Goal: Find specific page/section: Find specific page/section

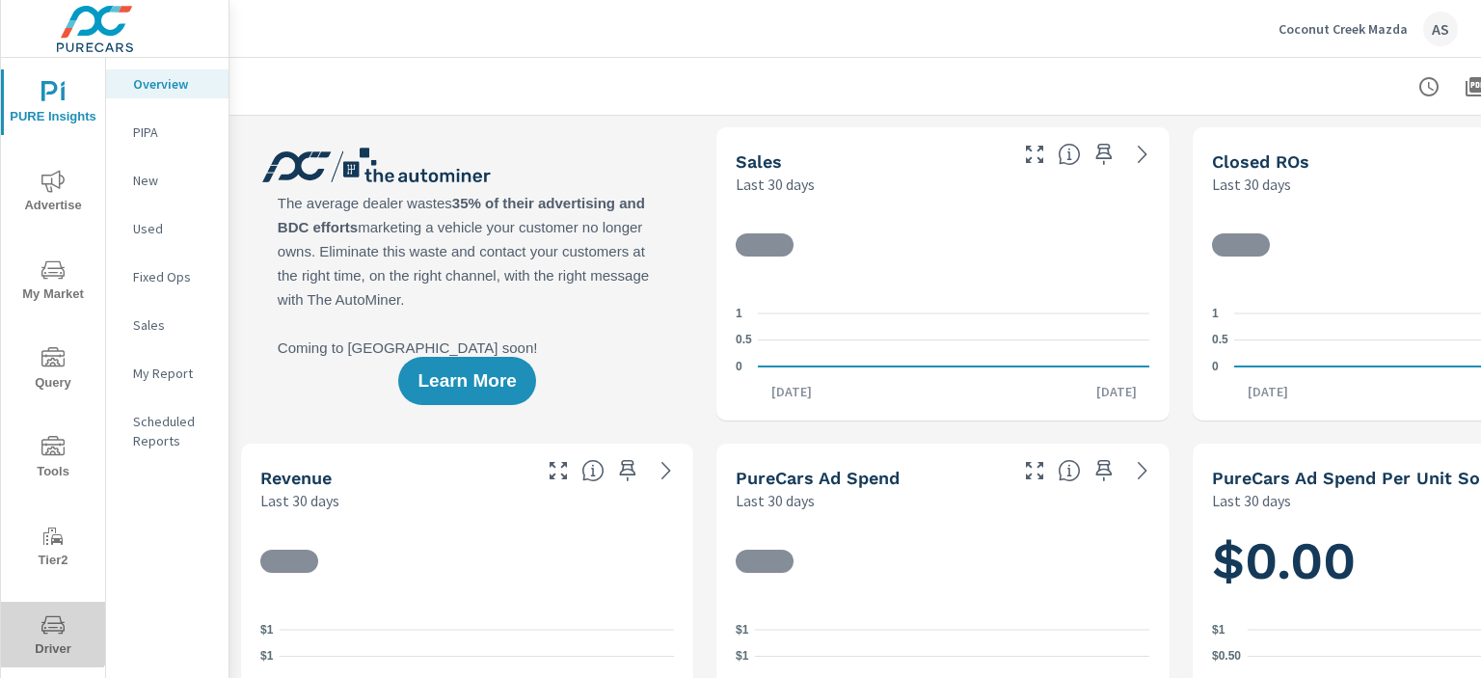
click at [51, 633] on icon "nav menu" at bounding box center [52, 624] width 23 height 23
